Goal: Task Accomplishment & Management: Use online tool/utility

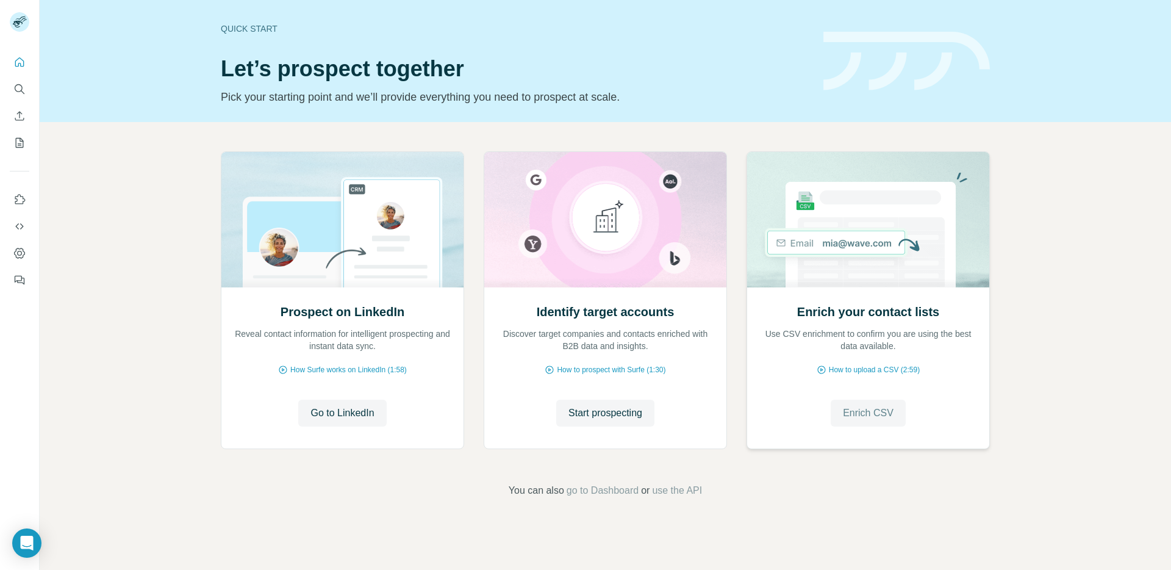
click at [856, 413] on span "Enrich CSV" at bounding box center [868, 413] width 51 height 15
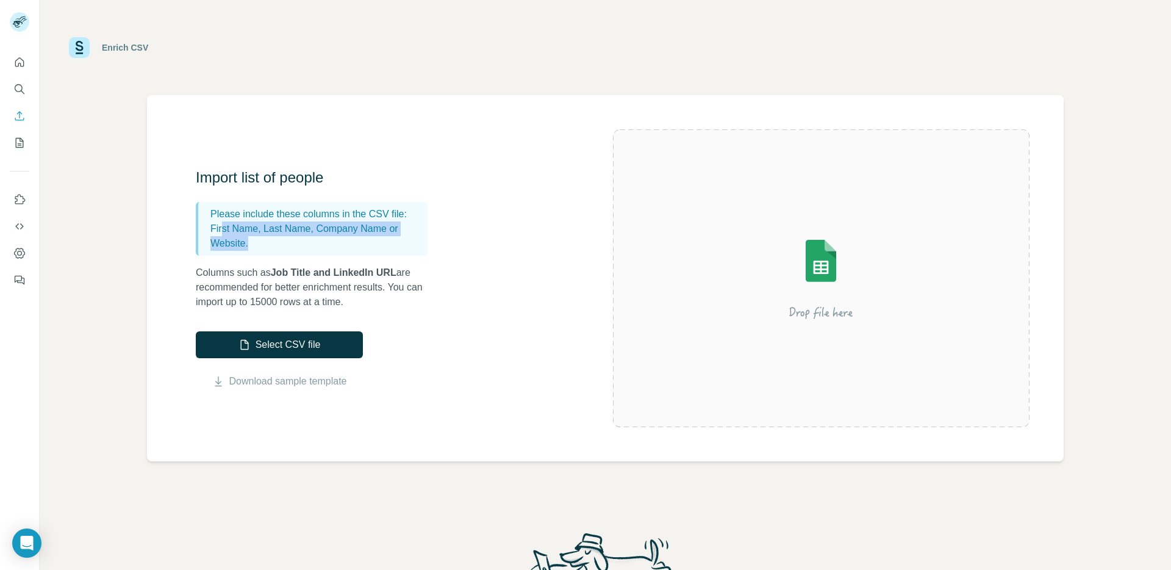
drag, startPoint x: 224, startPoint y: 226, endPoint x: 346, endPoint y: 248, distance: 124.6
click at [346, 248] on p "First Name, Last Name, Company Name or Website." at bounding box center [316, 235] width 212 height 29
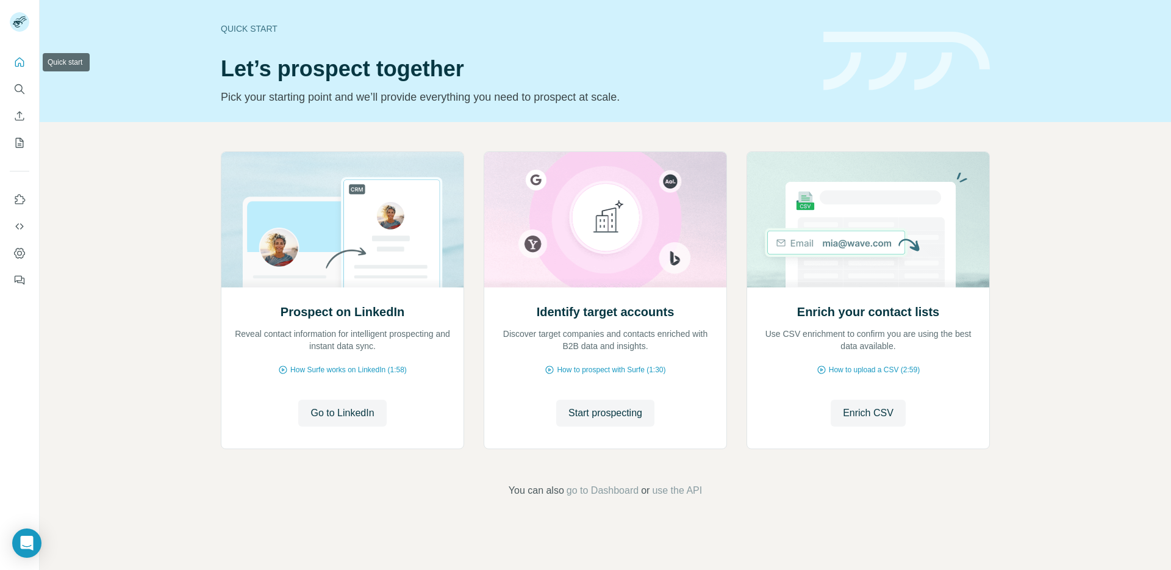
click at [19, 59] on icon "Quick start" at bounding box center [19, 62] width 12 height 12
click at [593, 417] on span "Start prospecting" at bounding box center [605, 413] width 74 height 15
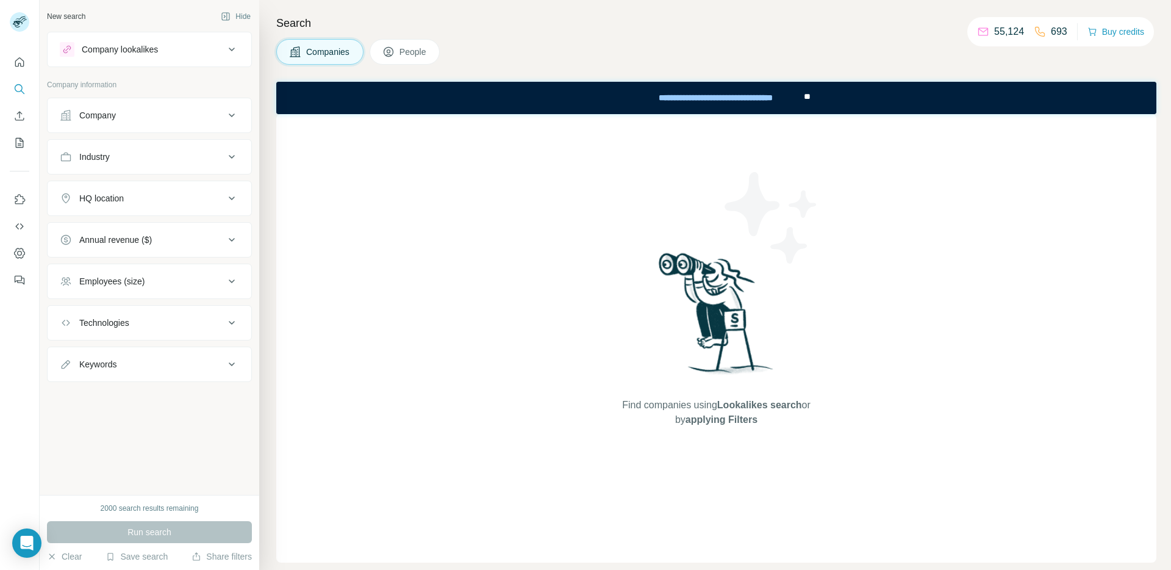
click at [145, 59] on button "Company lookalikes" at bounding box center [150, 49] width 204 height 29
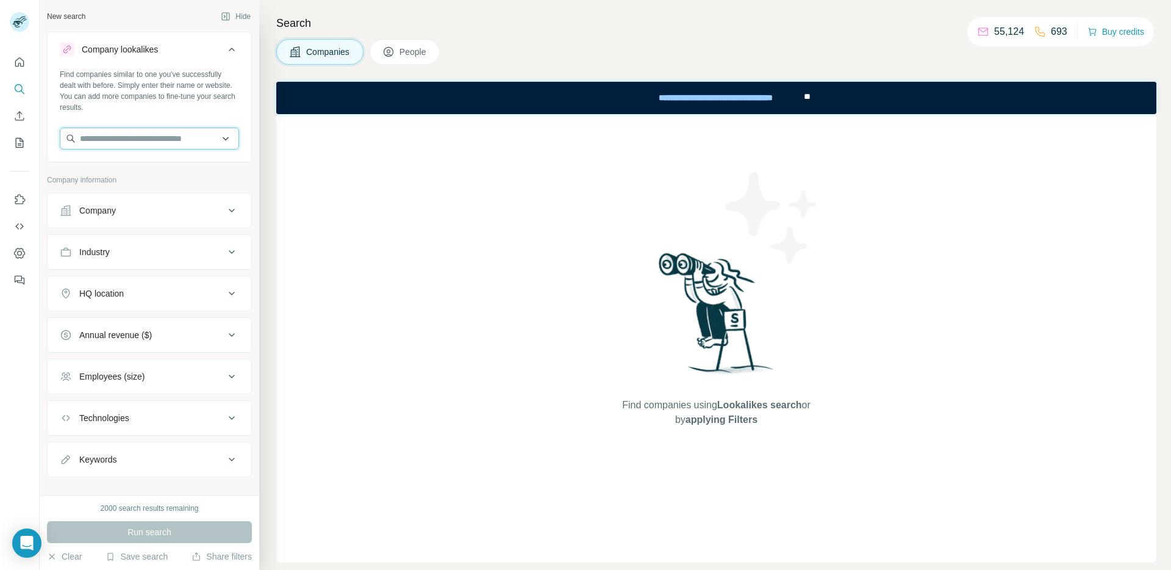
click at [166, 146] on input "text" at bounding box center [149, 138] width 179 height 22
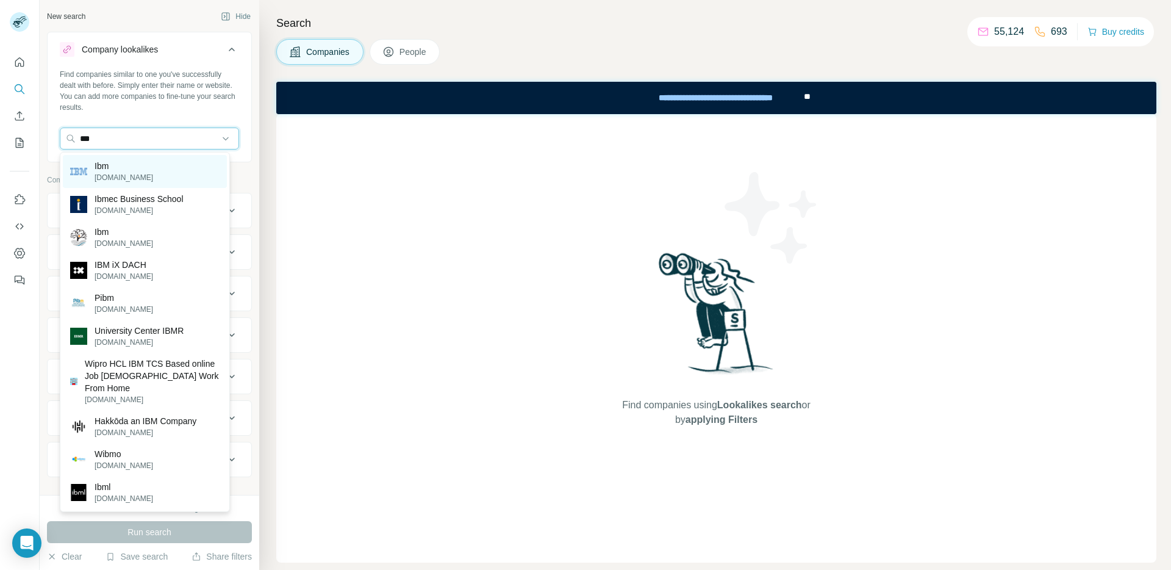
type input "***"
click at [182, 174] on div "Ibm ibm.com" at bounding box center [145, 171] width 164 height 33
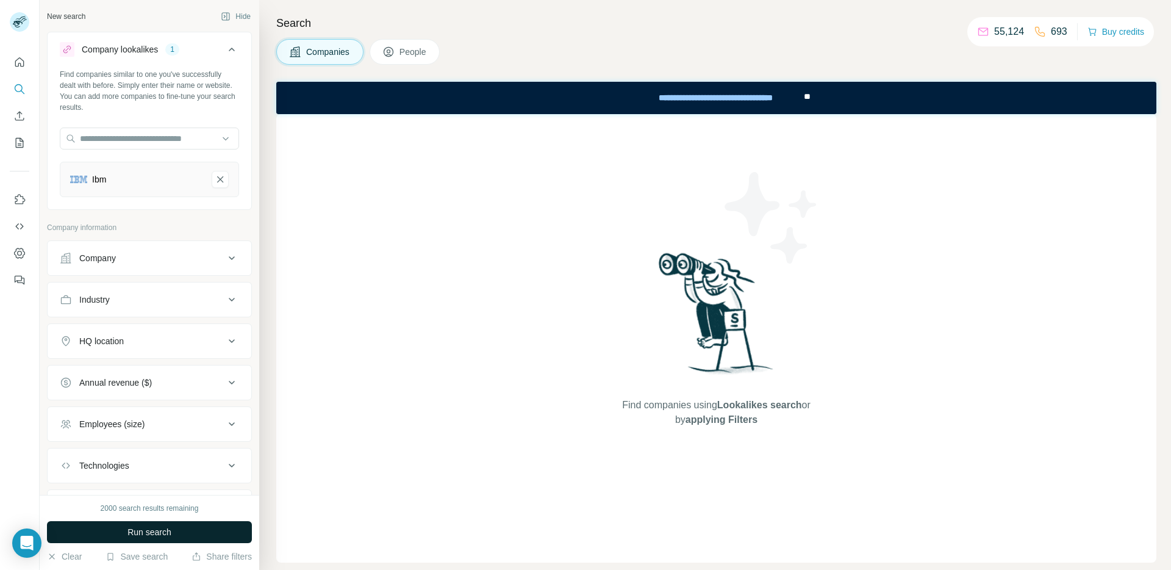
click at [124, 542] on button "Run search" at bounding box center [149, 532] width 205 height 22
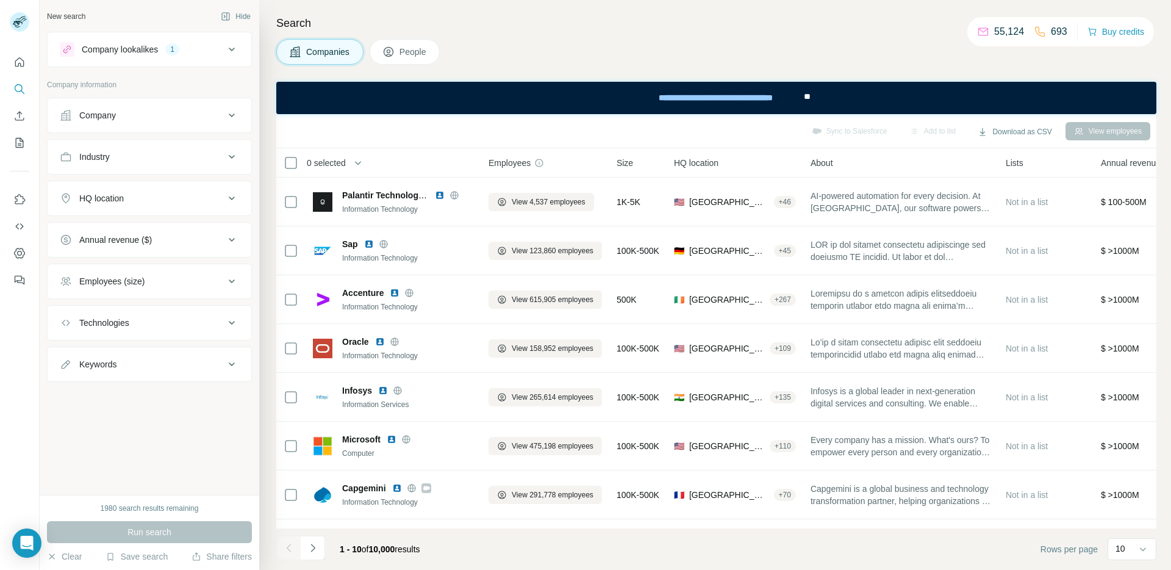
click at [394, 57] on icon at bounding box center [388, 52] width 12 height 12
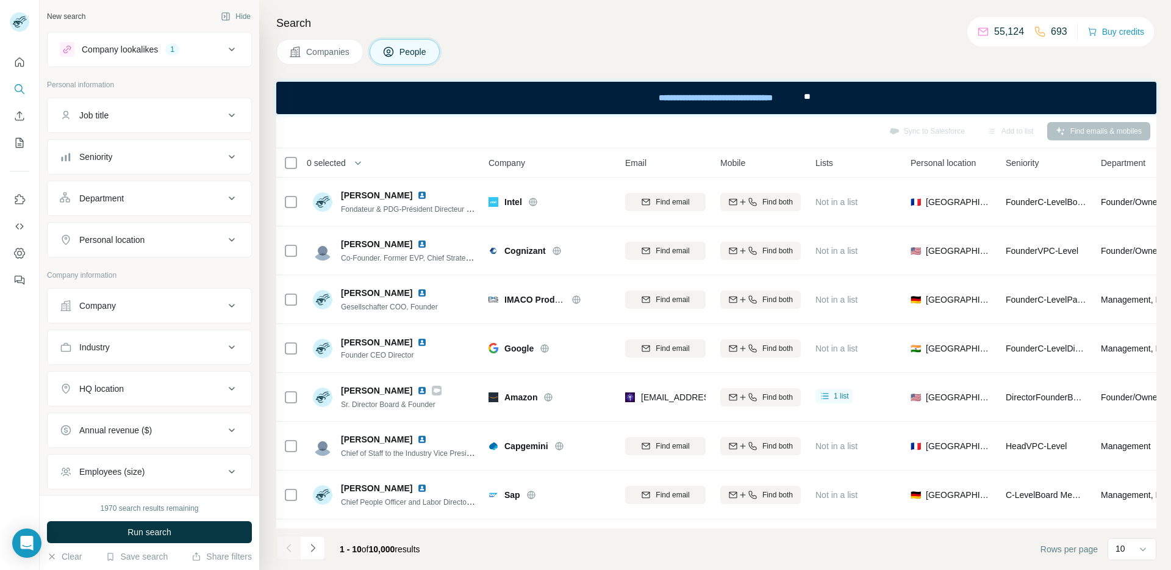
click at [134, 119] on div "Job title" at bounding box center [142, 115] width 165 height 12
click at [129, 140] on input "text" at bounding box center [137, 146] width 155 height 22
click at [145, 201] on button "Seniority" at bounding box center [150, 193] width 204 height 29
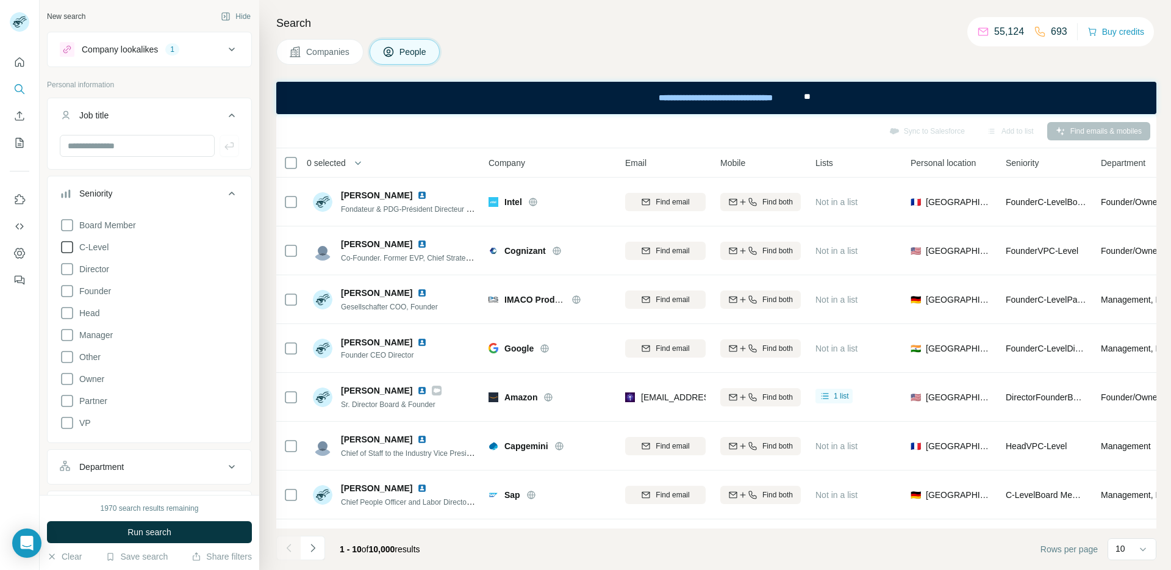
click at [71, 247] on icon at bounding box center [67, 247] width 15 height 15
click at [63, 421] on icon at bounding box center [67, 422] width 15 height 15
click at [107, 536] on button "Run search" at bounding box center [149, 532] width 205 height 22
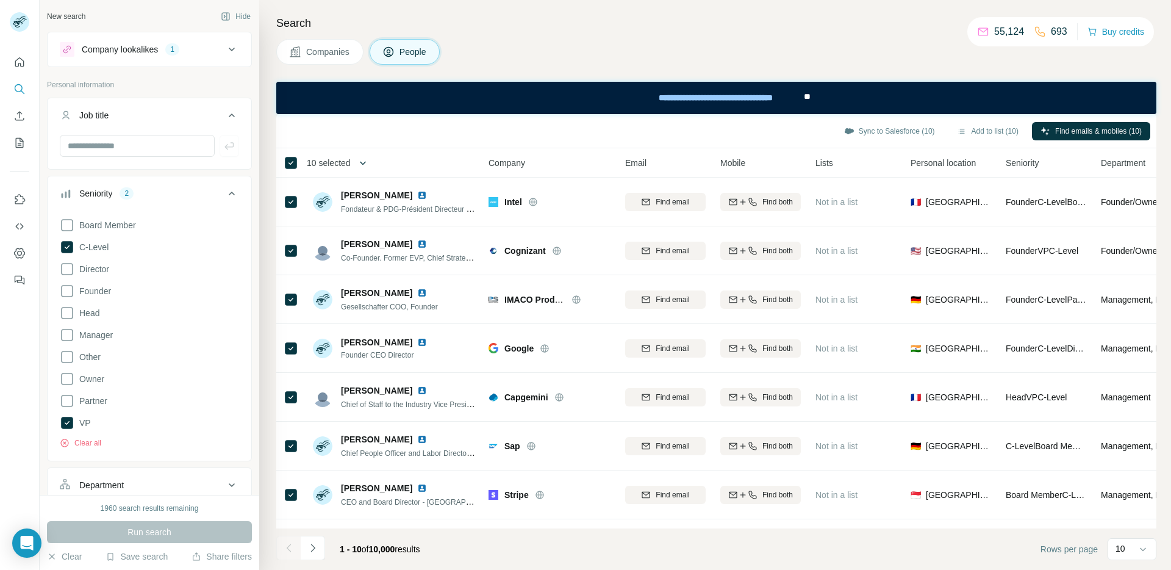
click at [365, 166] on icon "button" at bounding box center [363, 163] width 12 height 12
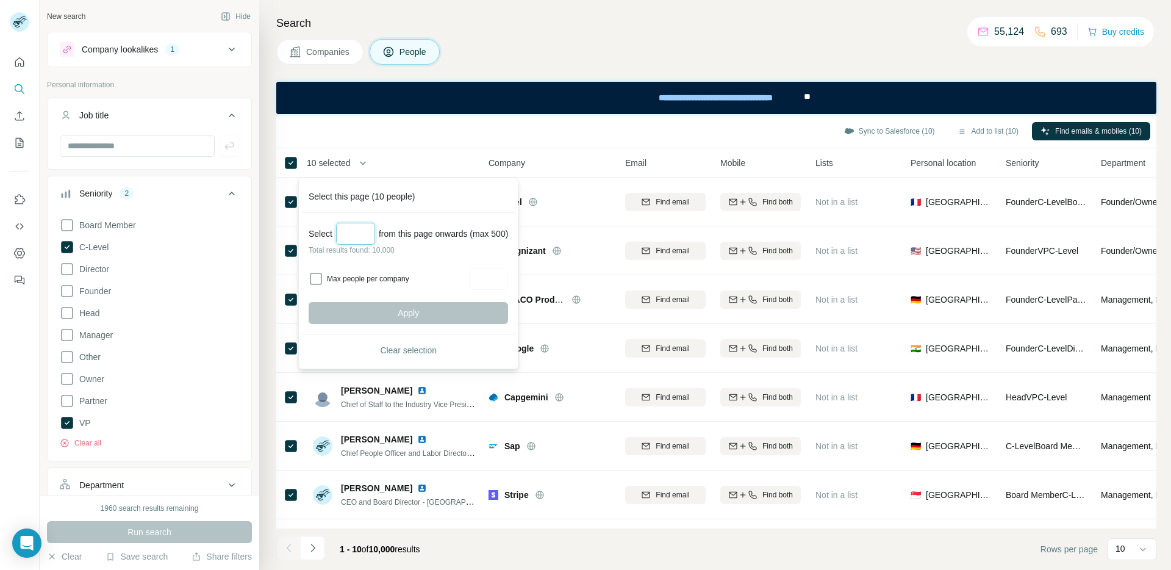
click at [361, 233] on input "Select a number (up to 500)" at bounding box center [355, 234] width 39 height 22
click at [508, 281] on input "Max people per company" at bounding box center [488, 279] width 39 height 22
type input "*"
click at [468, 132] on div "Sync to Salesforce (10) Add to list (10) Find emails & mobiles (10)" at bounding box center [716, 130] width 868 height 21
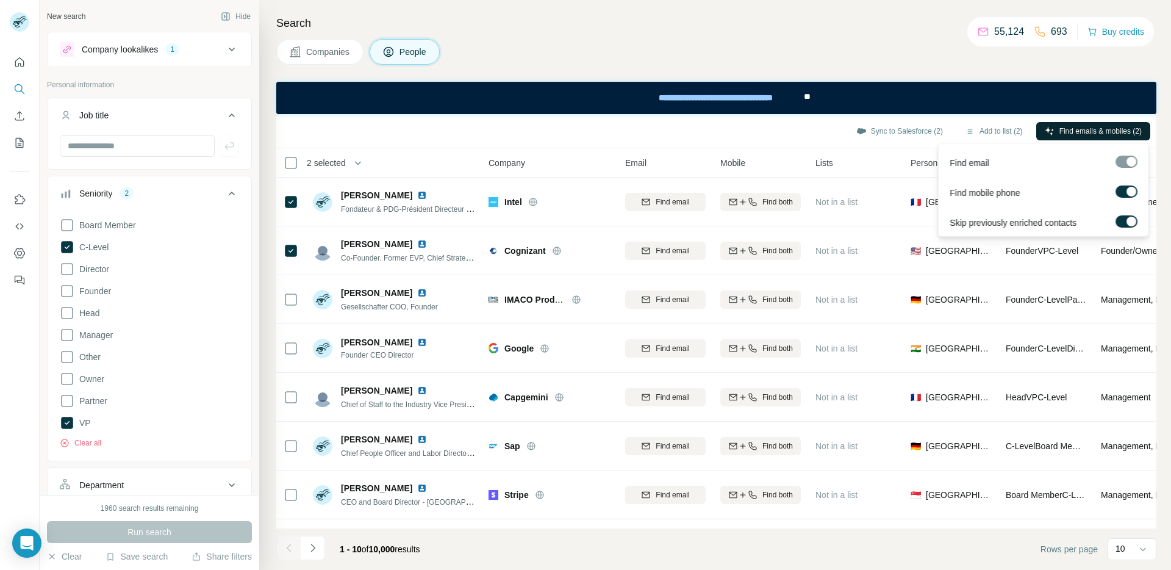
click at [1091, 129] on span "Find emails & mobiles (2)" at bounding box center [1100, 131] width 82 height 11
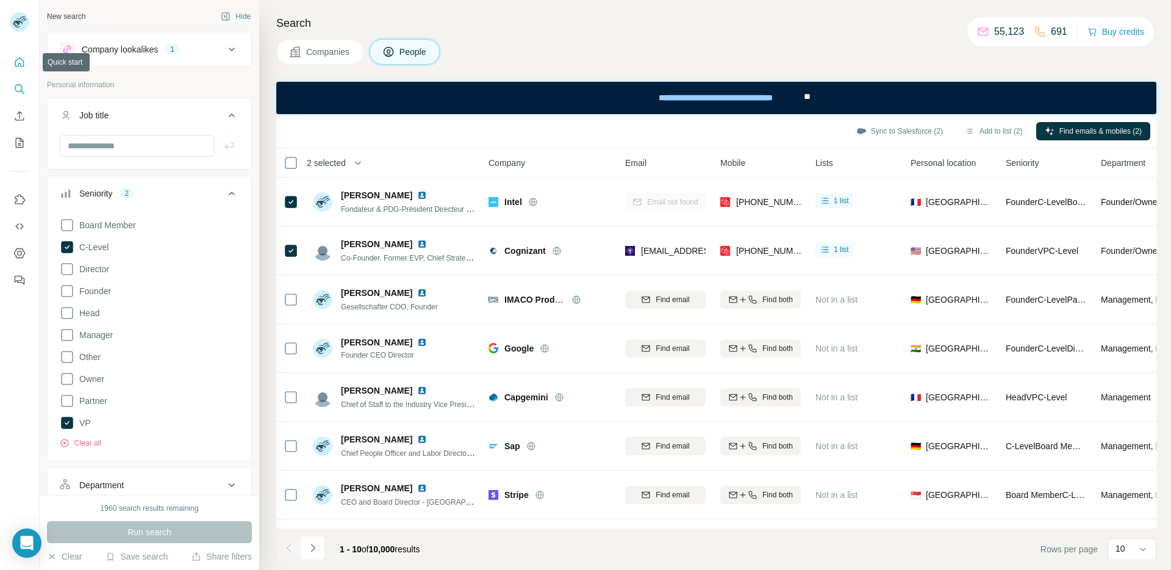
click at [15, 63] on icon "Quick start" at bounding box center [19, 62] width 12 height 12
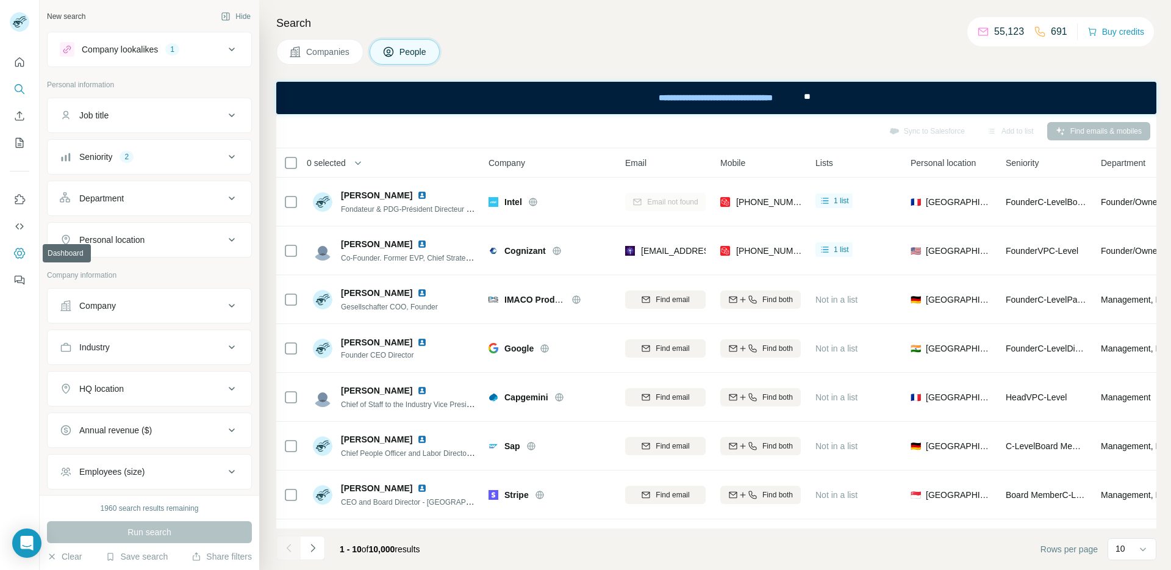
click at [19, 251] on icon "Dashboard" at bounding box center [19, 253] width 5 height 5
click at [21, 60] on icon "Quick start" at bounding box center [19, 62] width 12 height 12
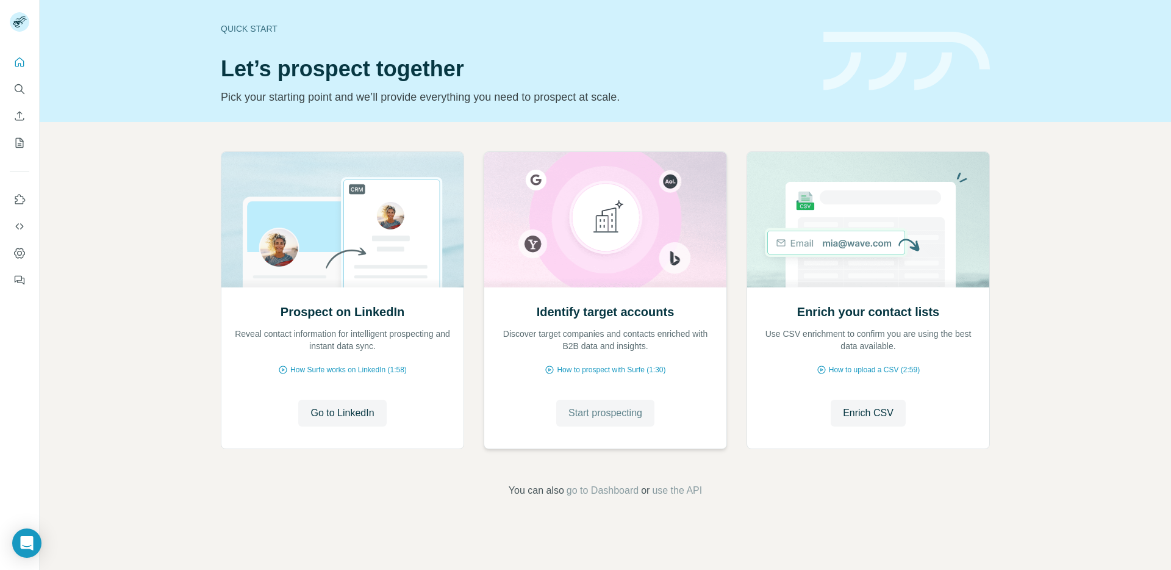
click at [603, 417] on span "Start prospecting" at bounding box center [605, 413] width 74 height 15
